Goal: Information Seeking & Learning: Understand process/instructions

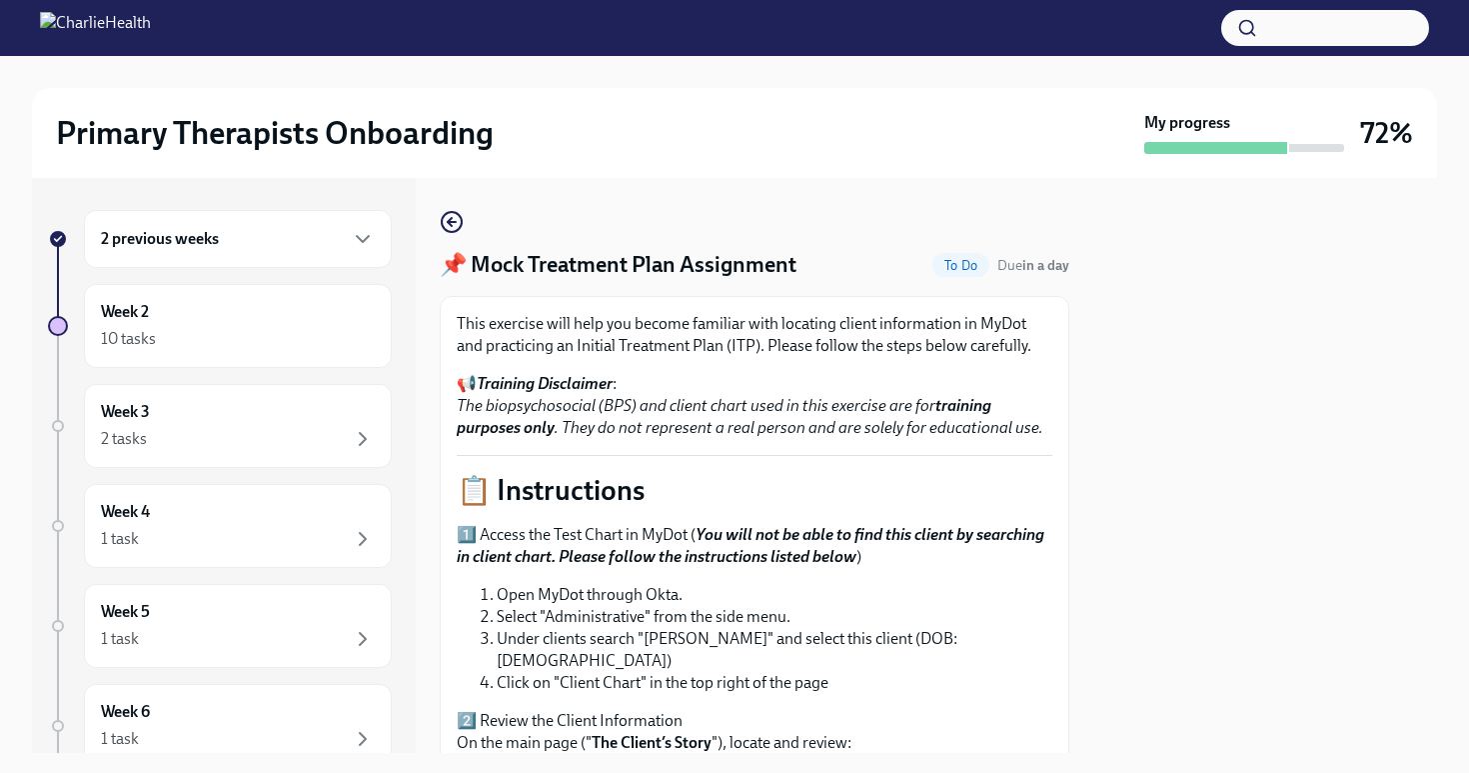
scroll to position [794, 0]
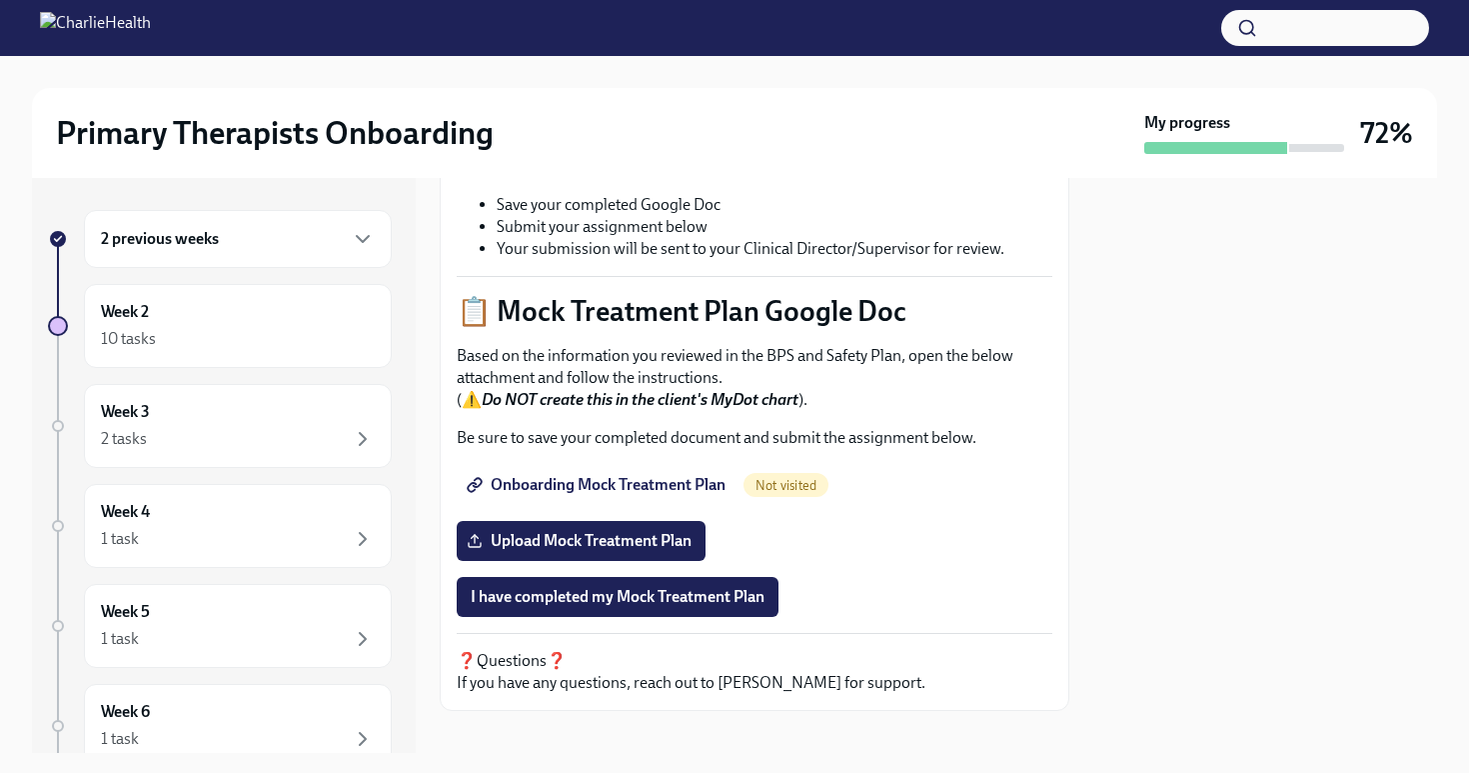
click at [430, 403] on div "2 previous weeks Week 2 10 tasks Week 3 2 tasks Week 4 1 task Week 5 1 task Wee…" at bounding box center [734, 465] width 1405 height 575
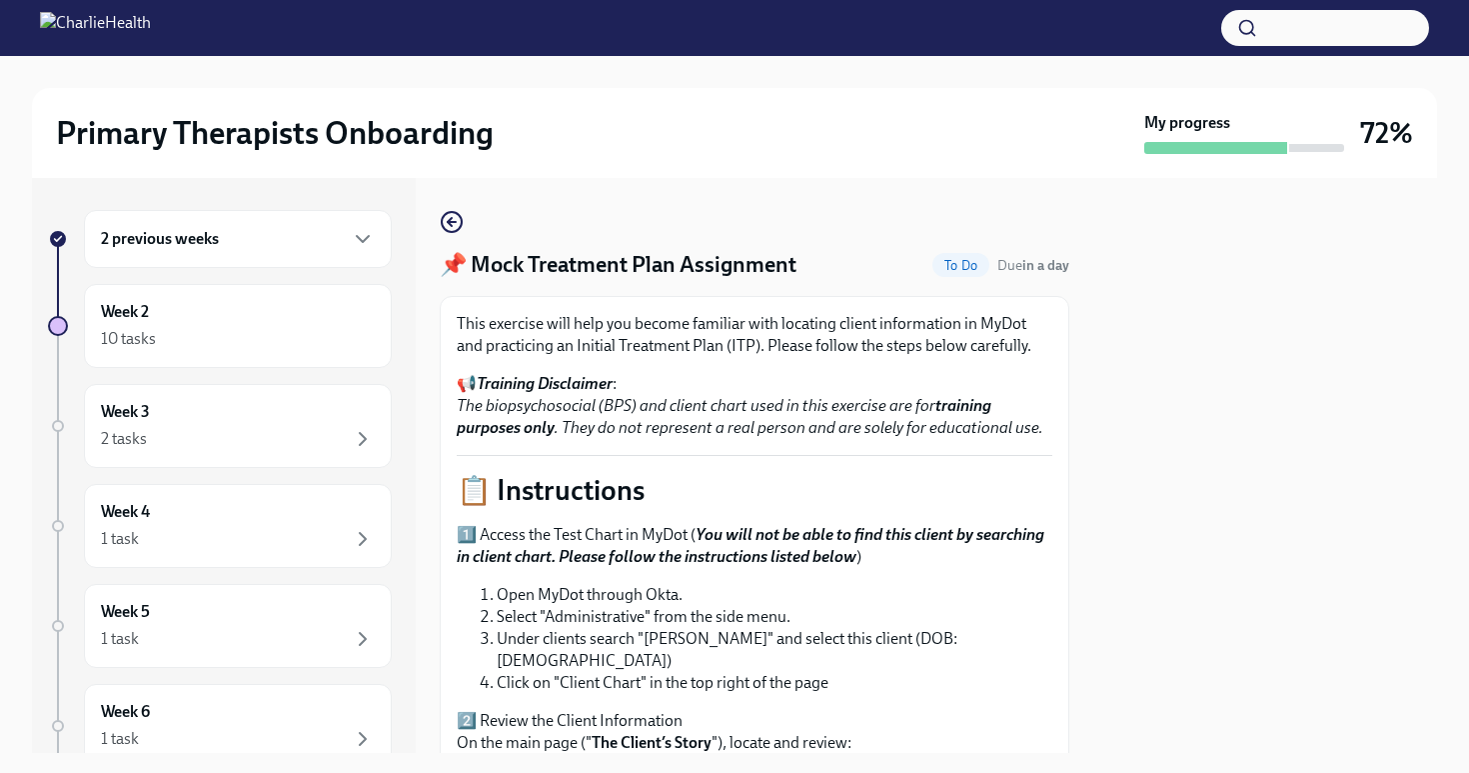
click at [452, 222] on icon "button" at bounding box center [452, 222] width 8 height 0
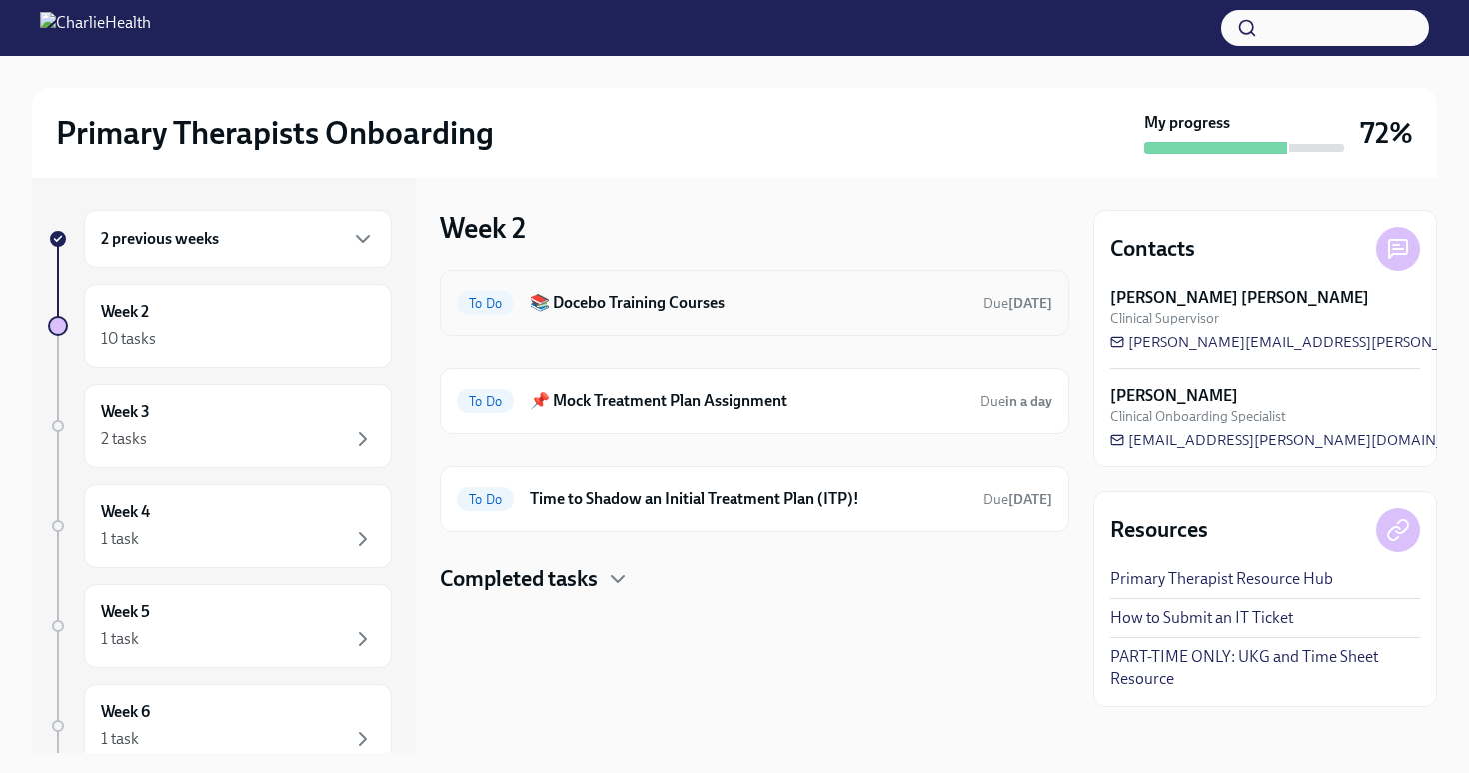
click at [597, 331] on div "To Do 📚 Docebo Training Courses Due [DATE]" at bounding box center [755, 303] width 630 height 66
click at [596, 306] on h6 "📚 Docebo Training Courses" at bounding box center [749, 303] width 438 height 22
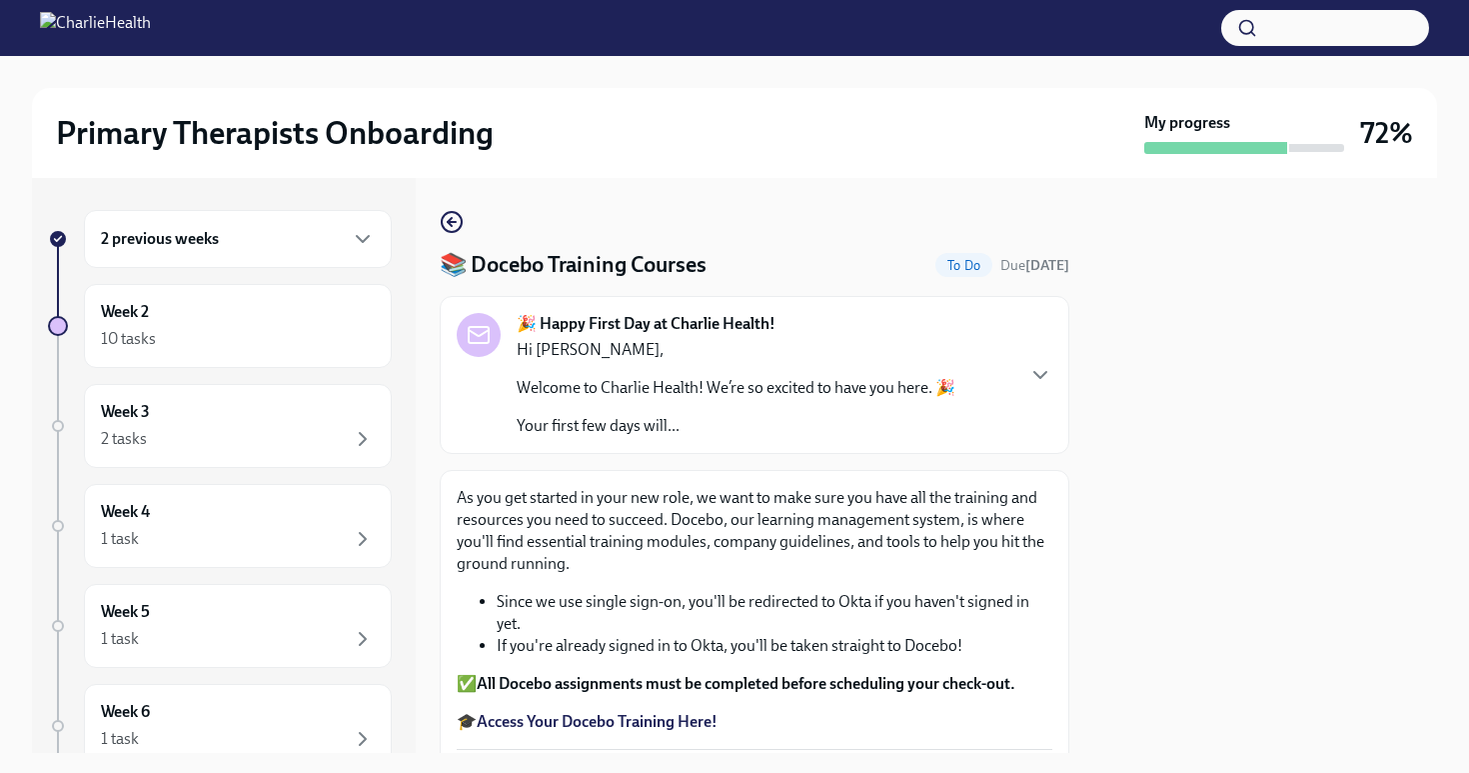
click at [1365, 345] on div at bounding box center [1265, 465] width 344 height 575
click at [1284, 380] on div at bounding box center [1265, 465] width 344 height 575
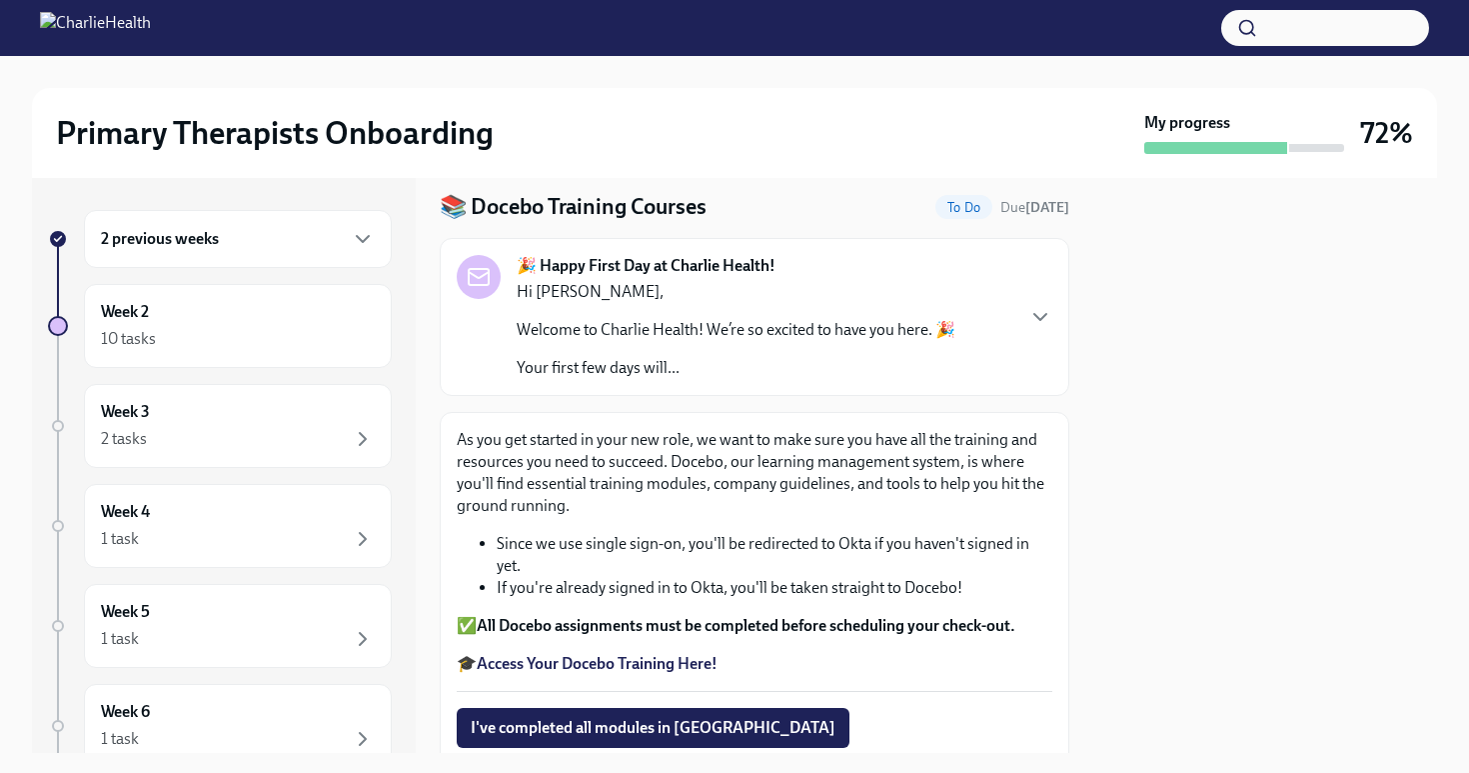
scroll to position [147, 0]
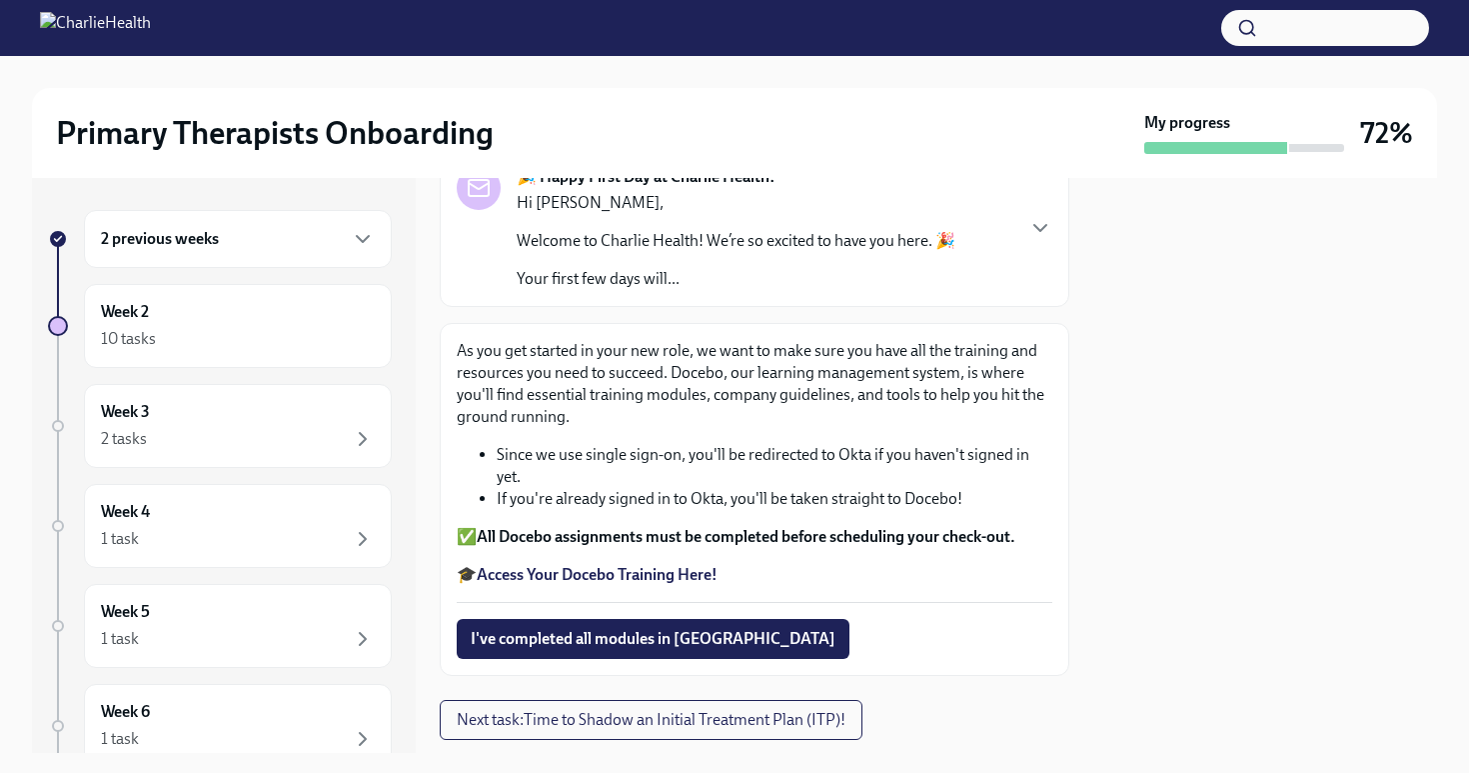
click at [622, 572] on strong "Access Your Docebo Training Here!" at bounding box center [597, 574] width 241 height 19
